Goal: Task Accomplishment & Management: Use online tool/utility

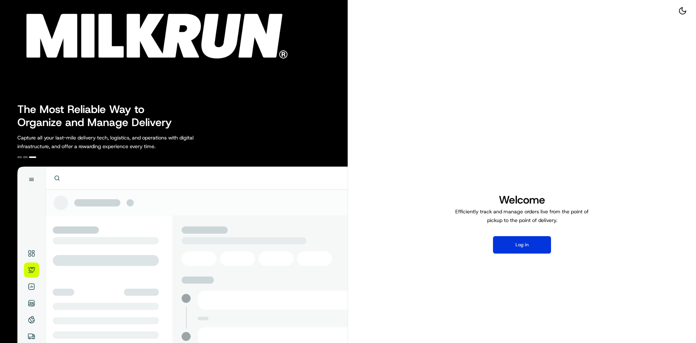
click at [521, 243] on button "Log in" at bounding box center [522, 244] width 58 height 17
